Goal: Navigation & Orientation: Find specific page/section

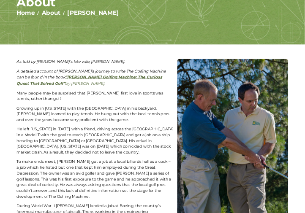
scroll to position [127, 0]
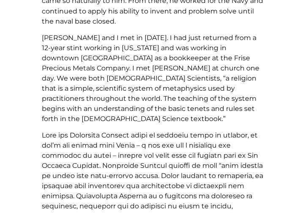
scroll to position [29, 0]
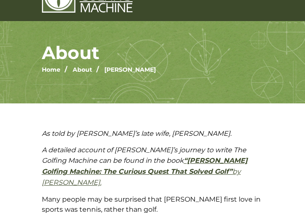
click at [189, 161] on strong "“[PERSON_NAME] Golfing Machine: The Curious Quest That Solved Golf”" at bounding box center [145, 166] width 206 height 19
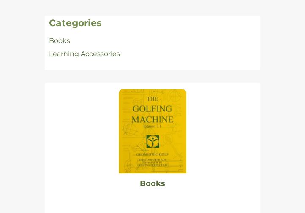
scroll to position [144, 0]
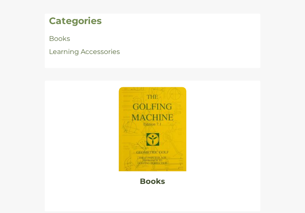
click at [155, 181] on link "Books" at bounding box center [152, 181] width 25 height 9
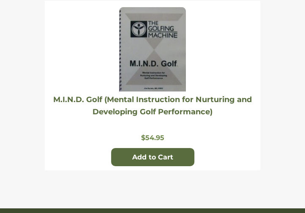
scroll to position [869, 0]
